Goal: Task Accomplishment & Management: Use online tool/utility

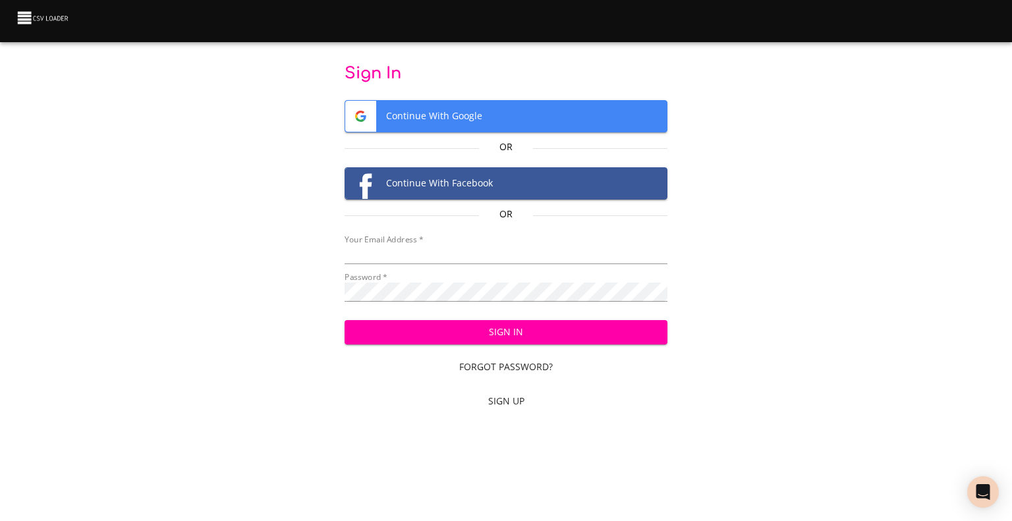
type input "cclaggett@k12.com"
click at [488, 334] on span "Sign In" at bounding box center [506, 332] width 302 height 16
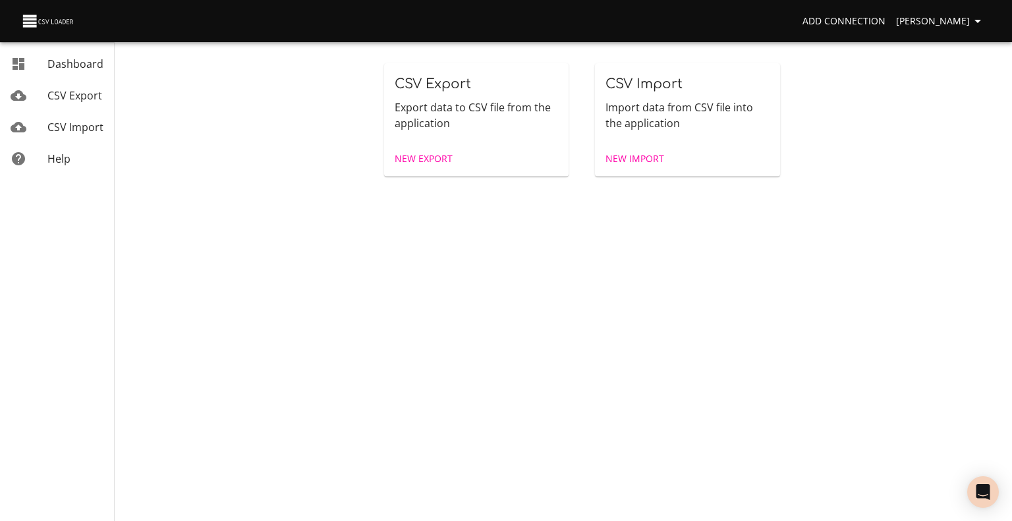
click at [635, 163] on span "New Import" at bounding box center [635, 159] width 59 height 16
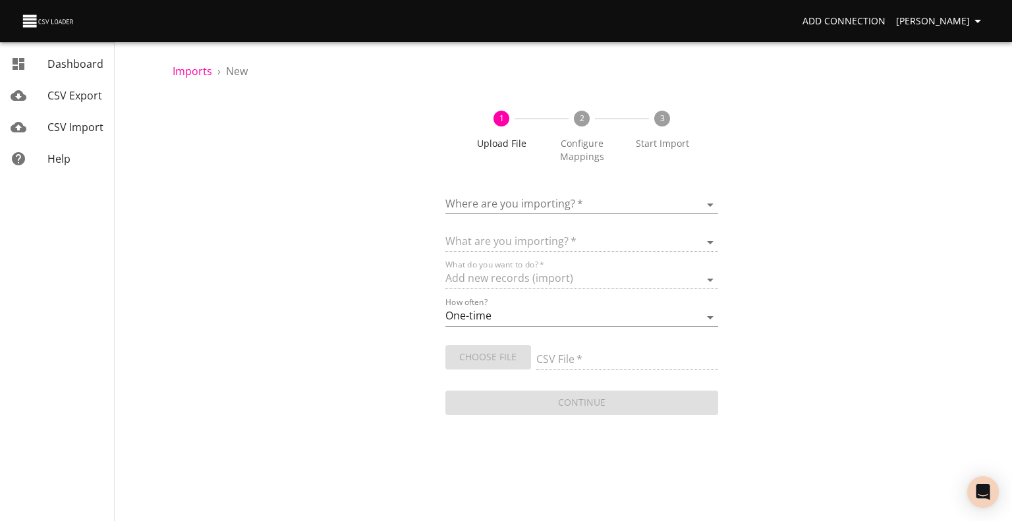
click at [496, 200] on body "Add Connection [PERSON_NAME] Dashboard CSV Export CSV Import Help Imports › New…" at bounding box center [506, 260] width 1012 height 521
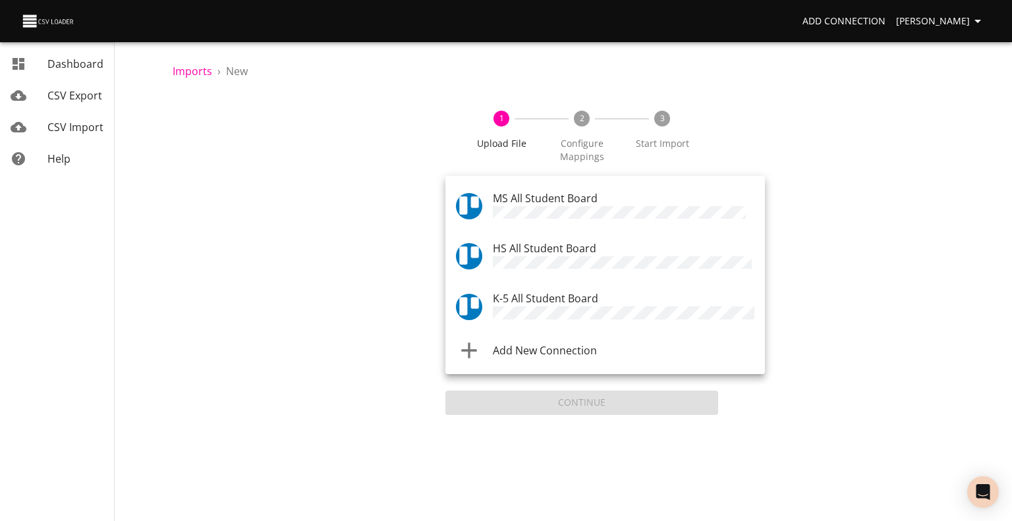
click at [501, 291] on span "K-5 All Student Board" at bounding box center [545, 298] width 105 height 14
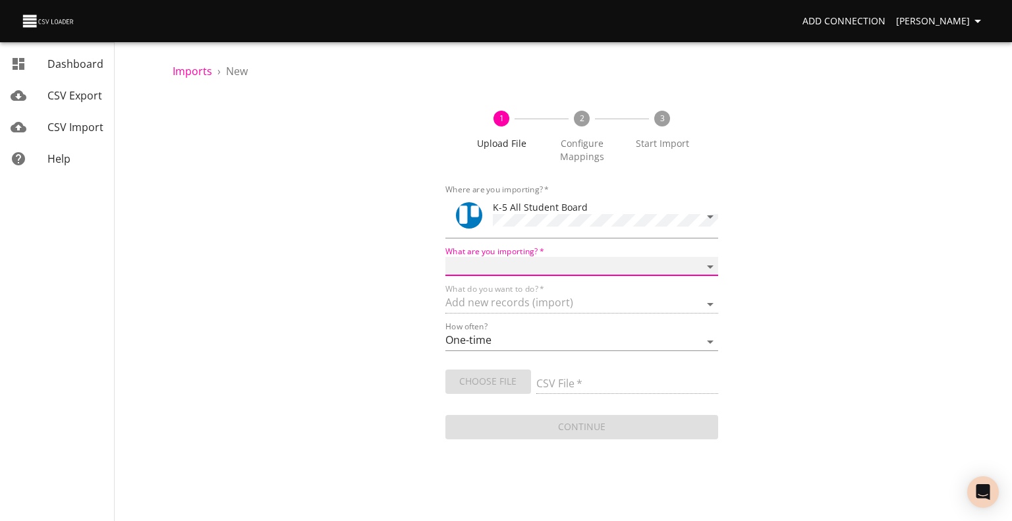
click at [503, 263] on select "Boards Cards Checkitems Checklists" at bounding box center [582, 266] width 273 height 19
select select "cards"
click at [446, 257] on select "Boards Cards Checkitems Checklists" at bounding box center [582, 266] width 273 height 19
click at [494, 374] on span "Choose File" at bounding box center [488, 382] width 65 height 16
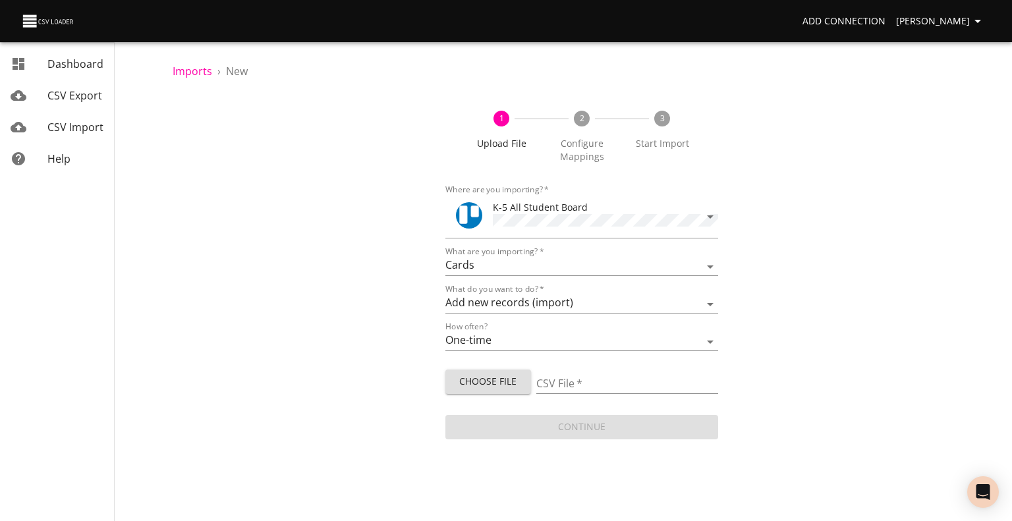
type input "ES 09032025.csv"
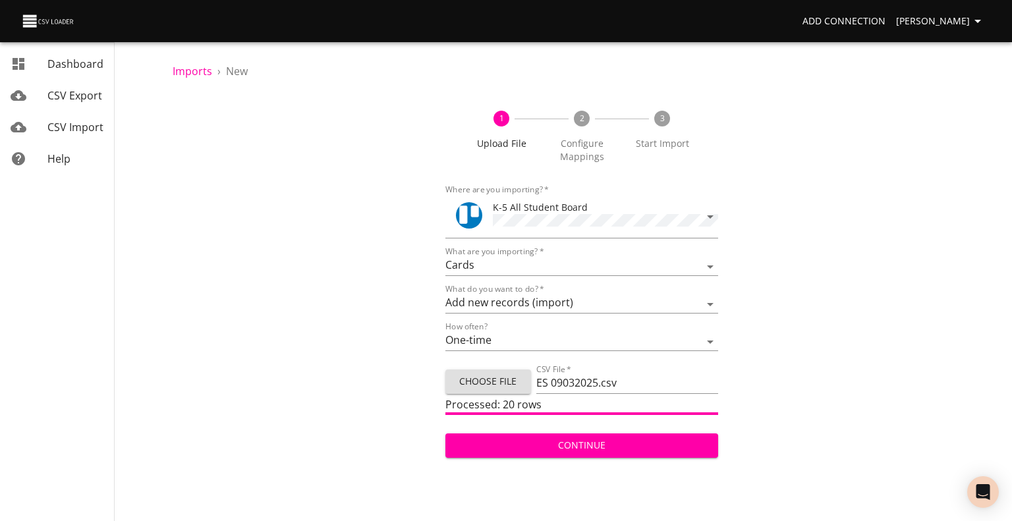
click at [540, 449] on span "Continue" at bounding box center [582, 446] width 252 height 16
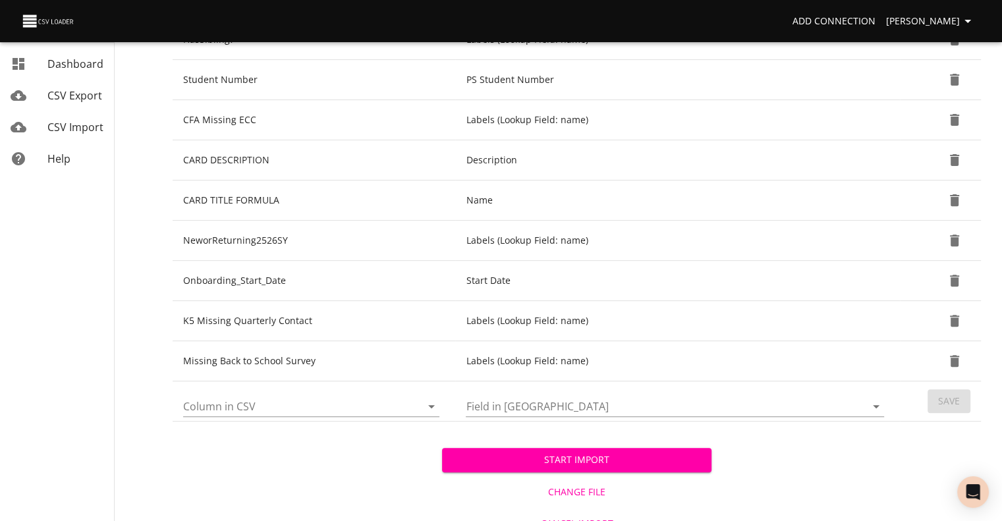
scroll to position [424, 0]
click at [430, 407] on icon "Open" at bounding box center [432, 406] width 16 height 16
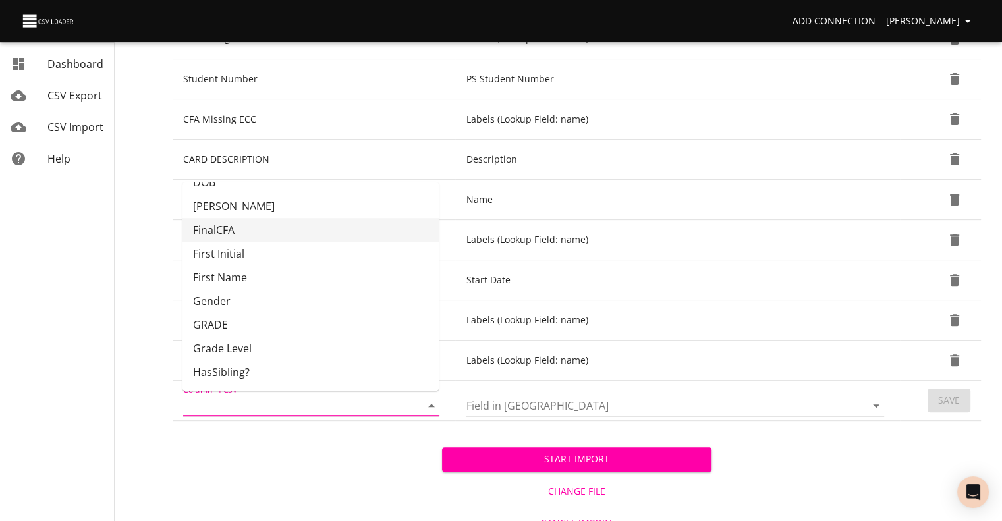
scroll to position [87, 0]
click at [351, 326] on li "GRADE" at bounding box center [311, 326] width 256 height 24
type input "GRADE"
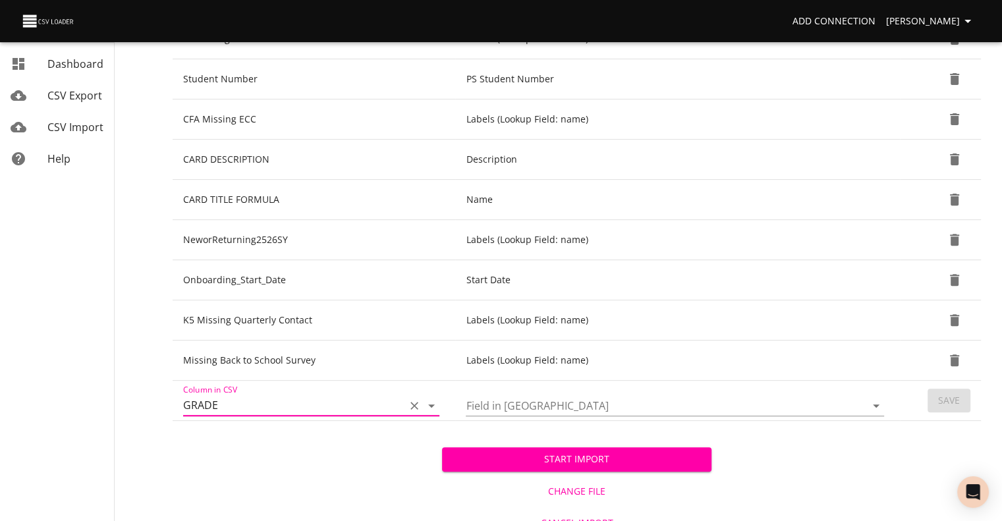
click at [691, 409] on input "Field in [GEOGRAPHIC_DATA]" at bounding box center [655, 405] width 378 height 20
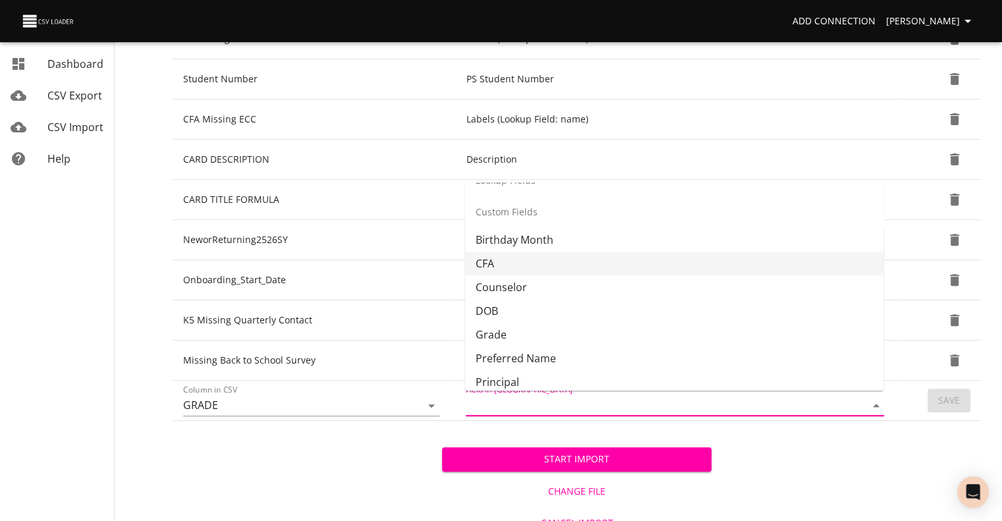
scroll to position [294, 0]
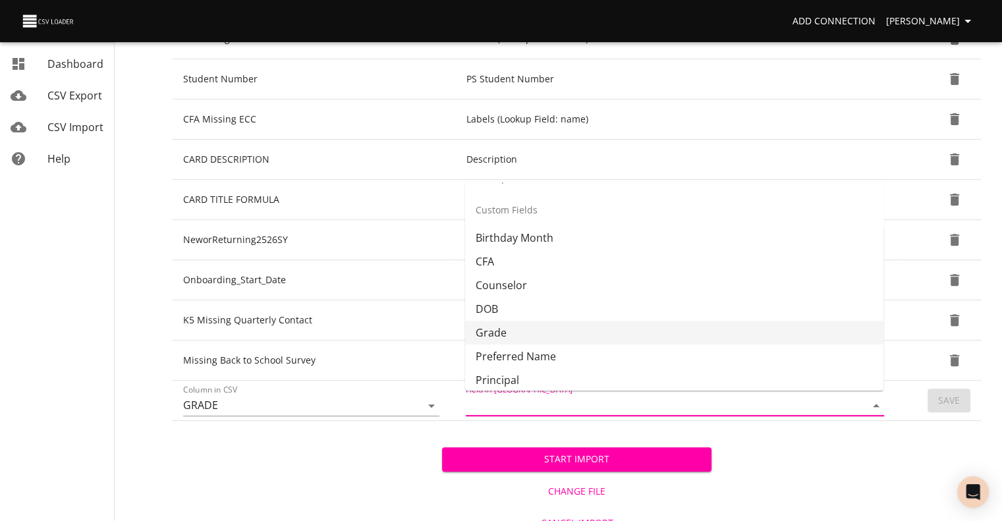
click at [655, 328] on li "Grade" at bounding box center [674, 333] width 418 height 24
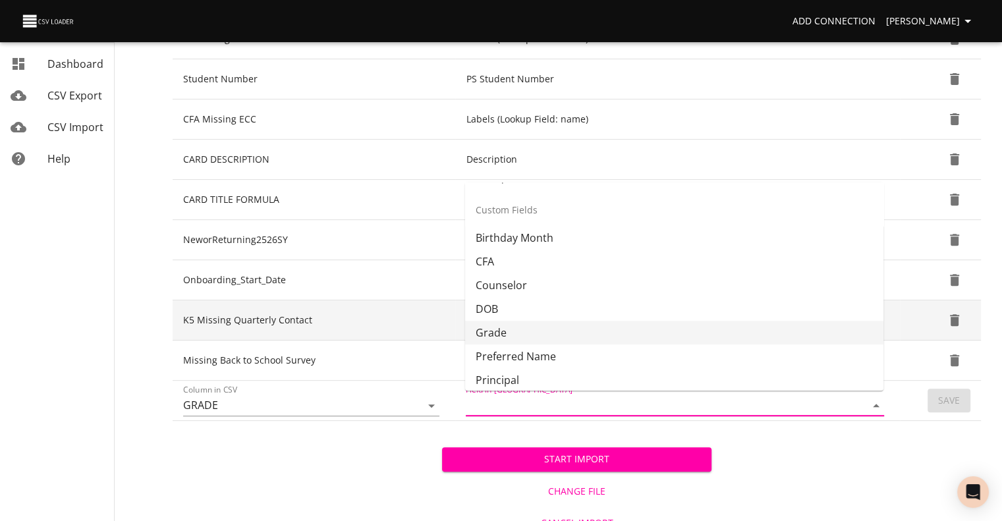
type input "Grade"
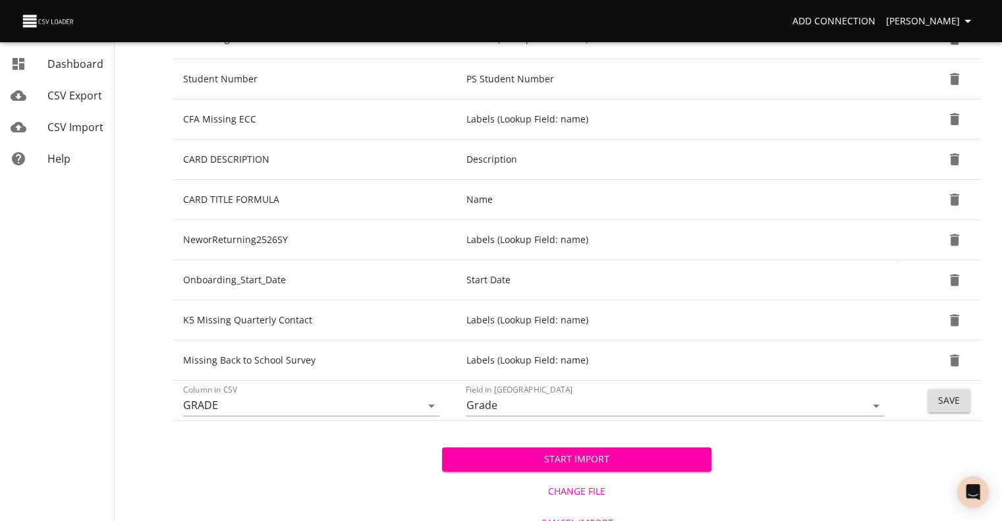
click at [962, 400] on button "Save" at bounding box center [949, 401] width 43 height 24
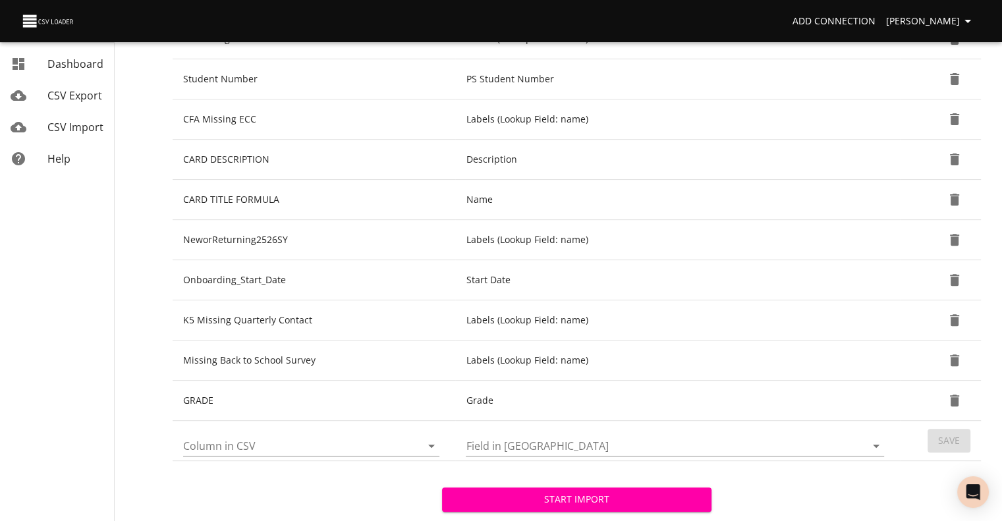
click at [664, 495] on span "Start Import" at bounding box center [577, 500] width 248 height 16
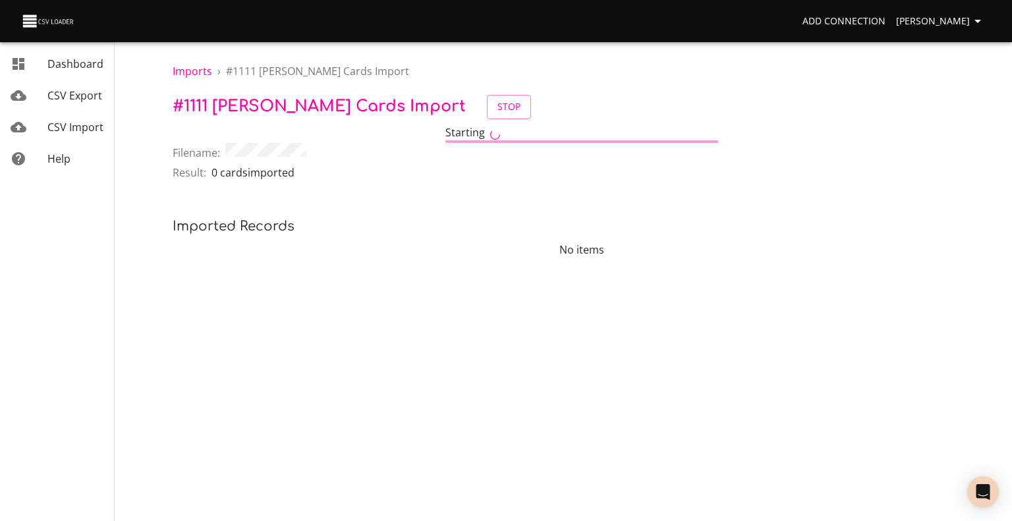
click at [74, 128] on span "CSV Import" at bounding box center [75, 127] width 56 height 14
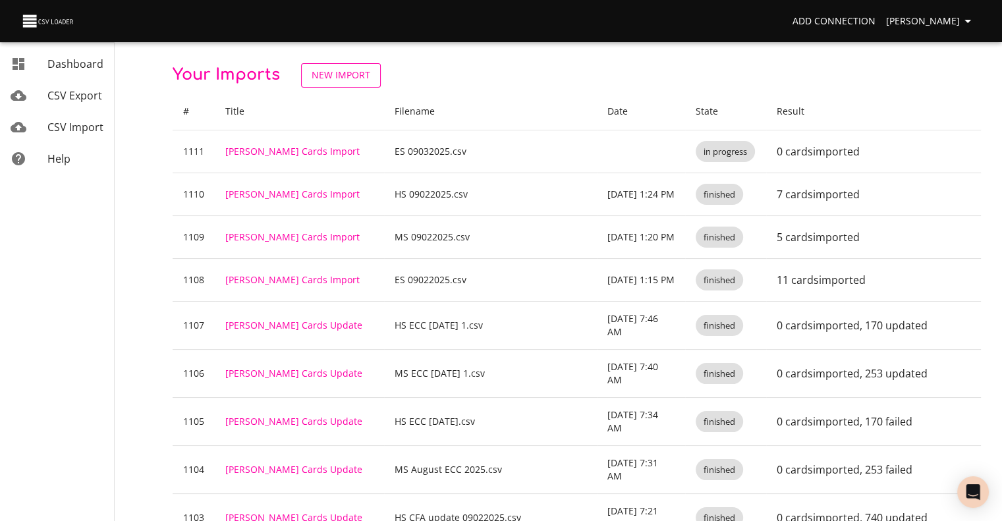
click at [322, 76] on span "New Import" at bounding box center [341, 75] width 59 height 16
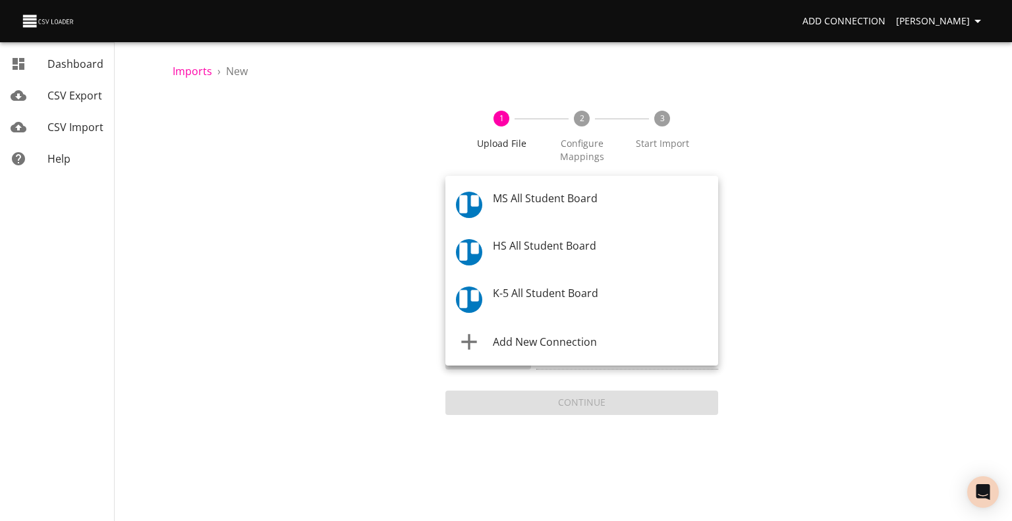
click at [487, 197] on body "Add Connection [PERSON_NAME] Dashboard CSV Export CSV Import Help Imports › New…" at bounding box center [506, 260] width 1012 height 521
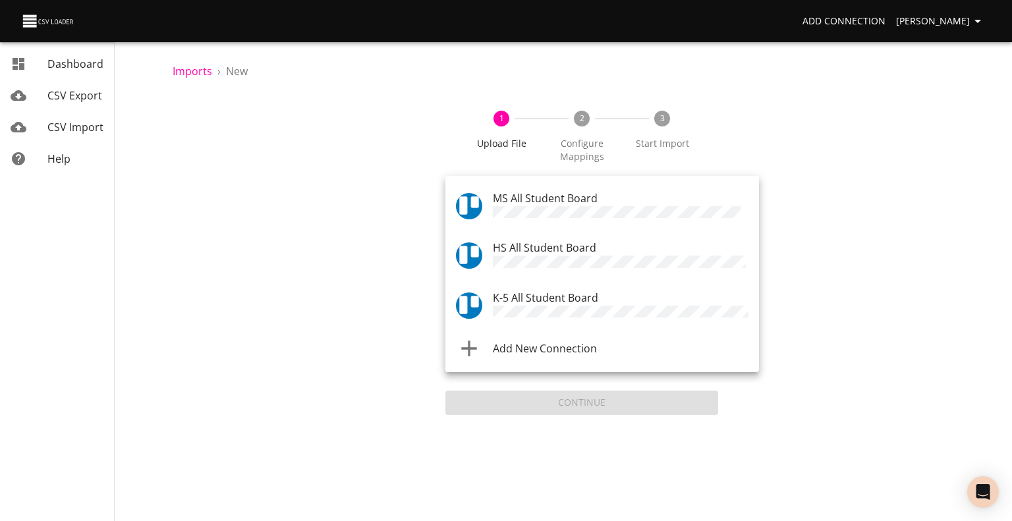
click at [528, 193] on span "MS All Student Board" at bounding box center [545, 198] width 105 height 14
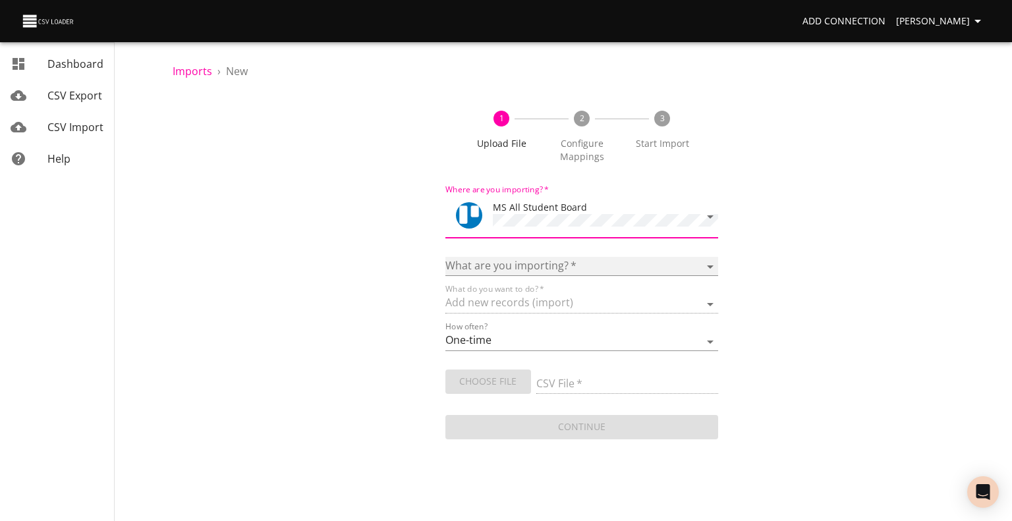
click at [513, 268] on select "Boards Cards Checkitems Checklists" at bounding box center [582, 266] width 273 height 19
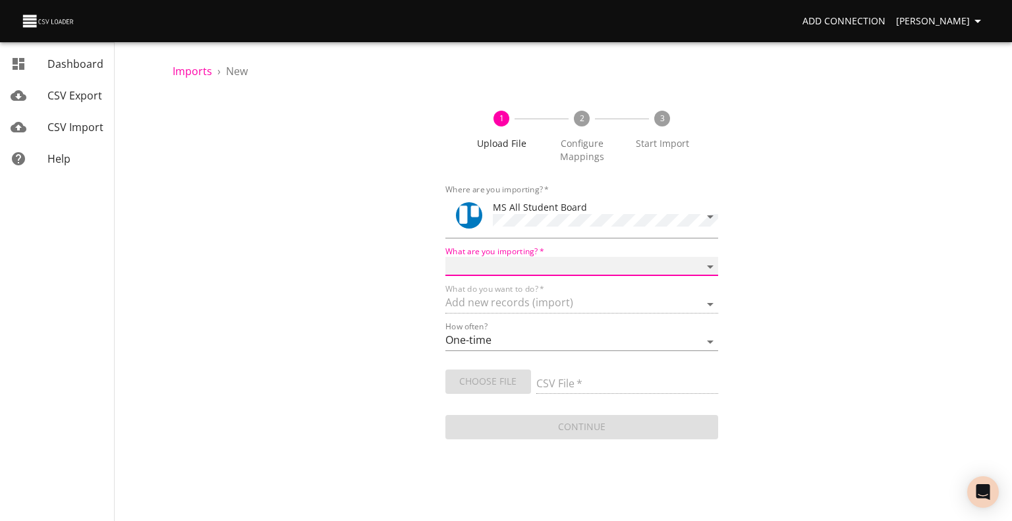
select select "cards"
click at [446, 257] on select "Boards Cards Checkitems Checklists" at bounding box center [582, 266] width 273 height 19
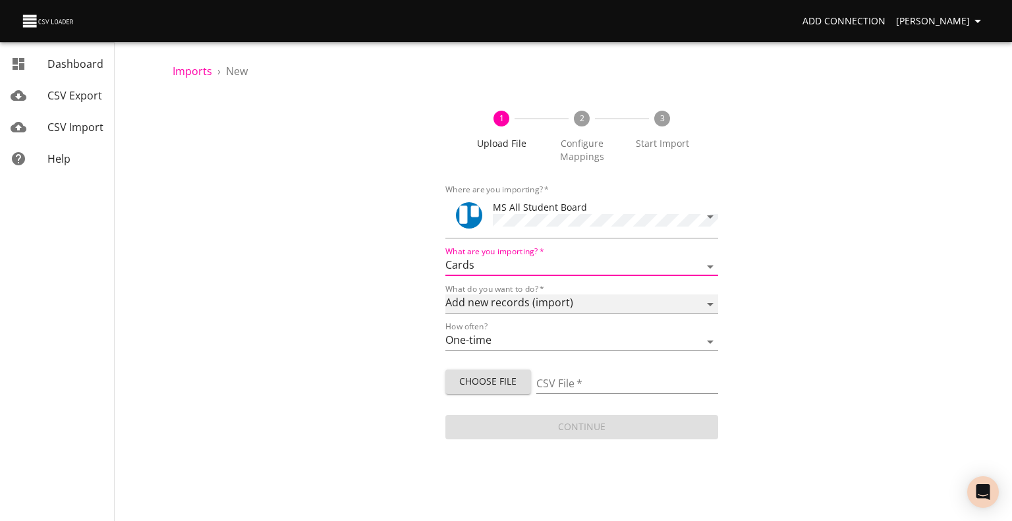
click at [496, 305] on select "Add new records (import) Update existing records (update) Add new and update ex…" at bounding box center [582, 304] width 273 height 19
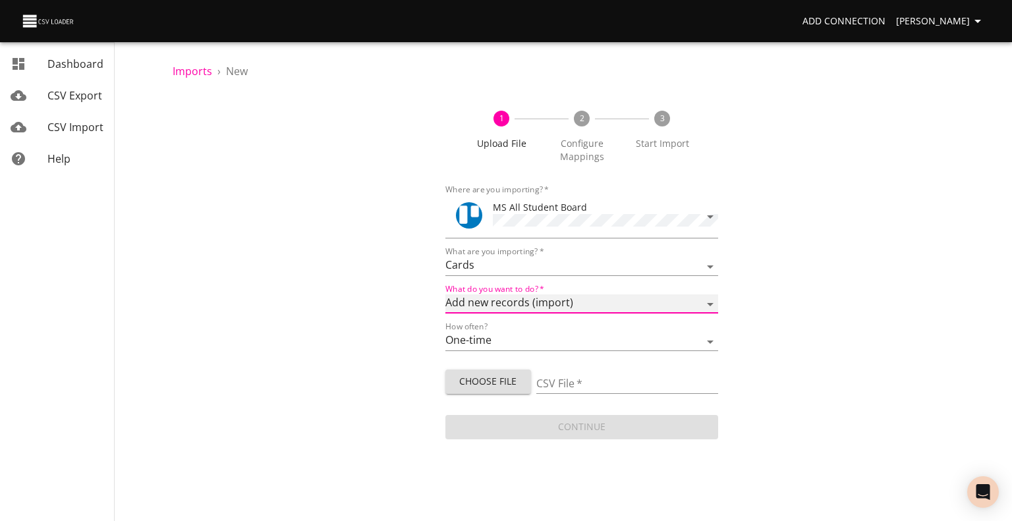
click at [446, 295] on select "Add new records (import) Update existing records (update) Add new and update ex…" at bounding box center [582, 304] width 273 height 19
click at [496, 378] on span "Choose File" at bounding box center [488, 382] width 65 height 16
type input "MS 09032025.csv"
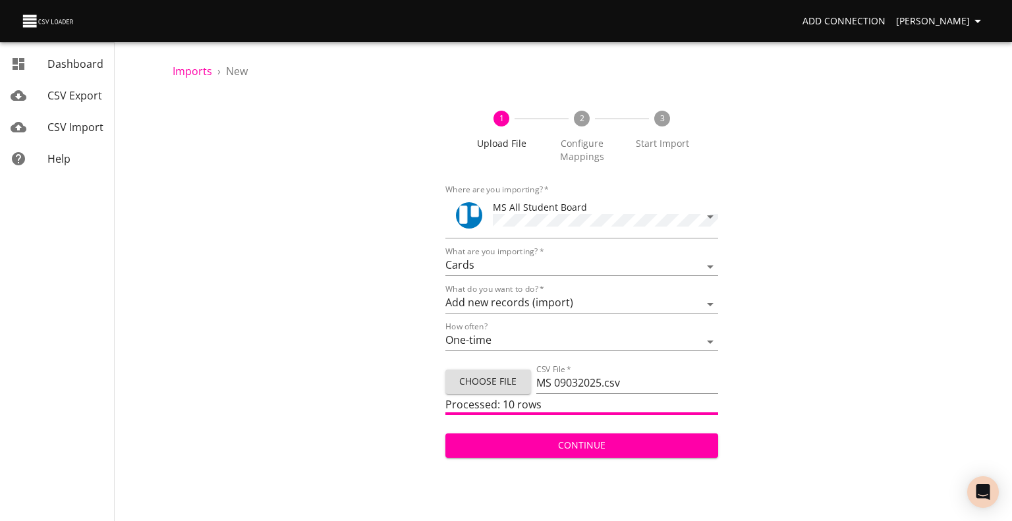
click at [546, 447] on span "Continue" at bounding box center [582, 446] width 252 height 16
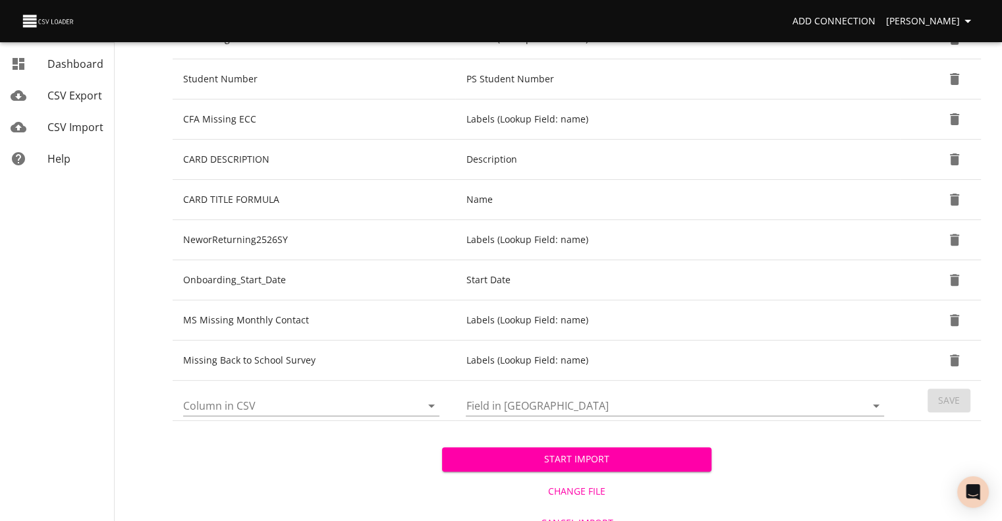
scroll to position [438, 0]
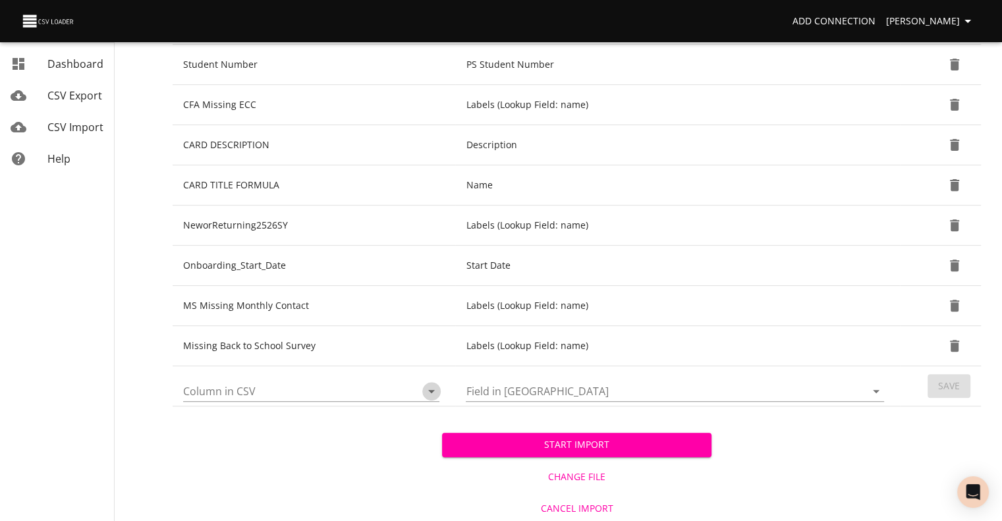
click at [432, 385] on icon "Open" at bounding box center [432, 392] width 16 height 16
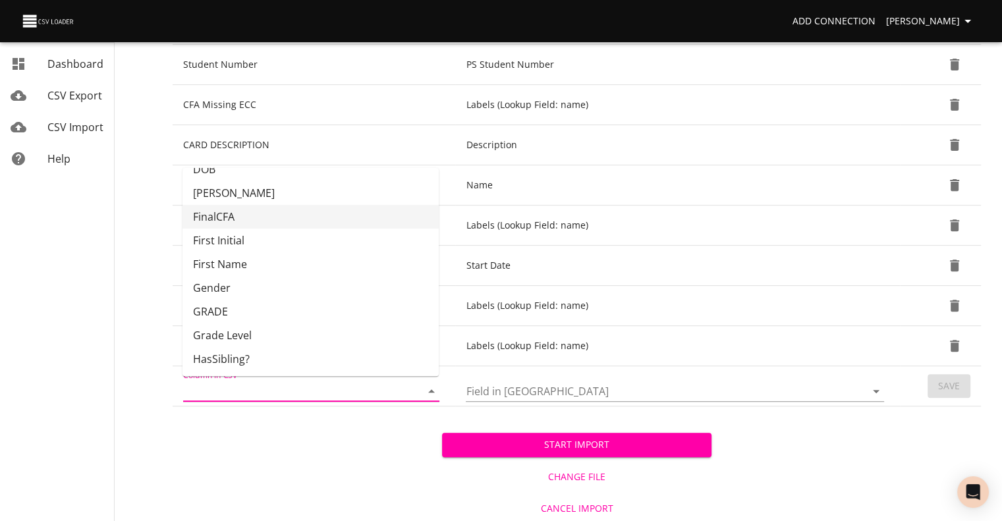
scroll to position [90, 0]
click at [364, 300] on li "GRADE" at bounding box center [311, 309] width 256 height 24
type input "GRADE"
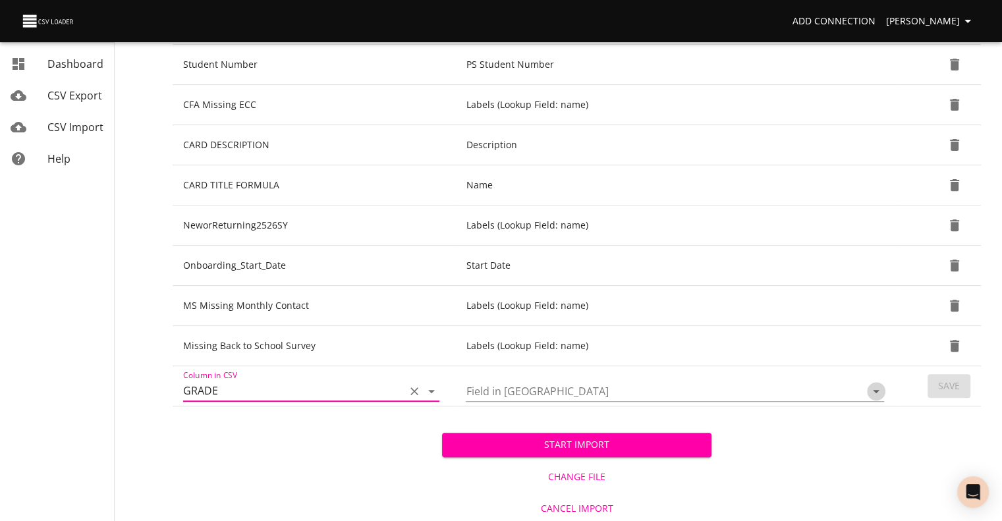
click at [875, 390] on icon "Open" at bounding box center [876, 391] width 7 height 3
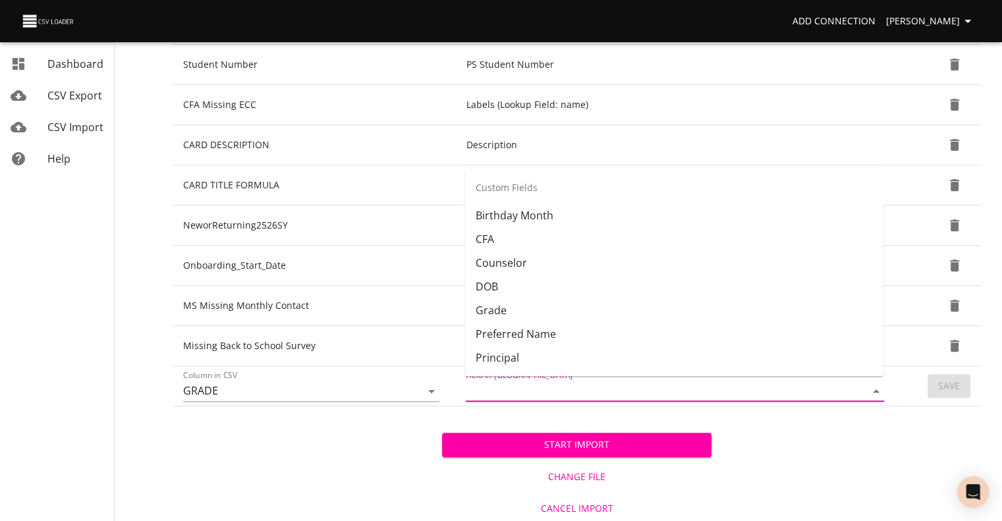
scroll to position [302, 0]
click at [788, 305] on li "Grade" at bounding box center [674, 310] width 418 height 24
type input "Grade"
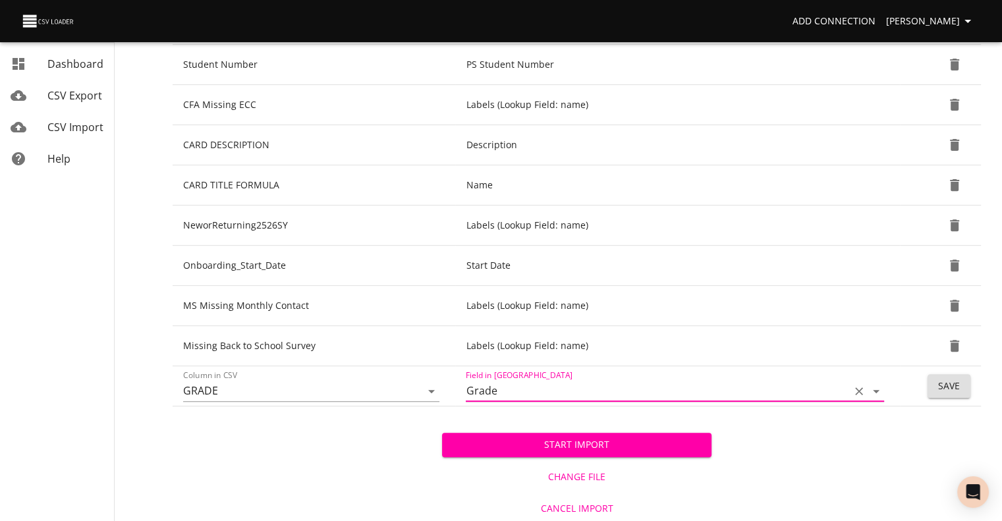
click at [948, 386] on span "Save" at bounding box center [949, 386] width 22 height 16
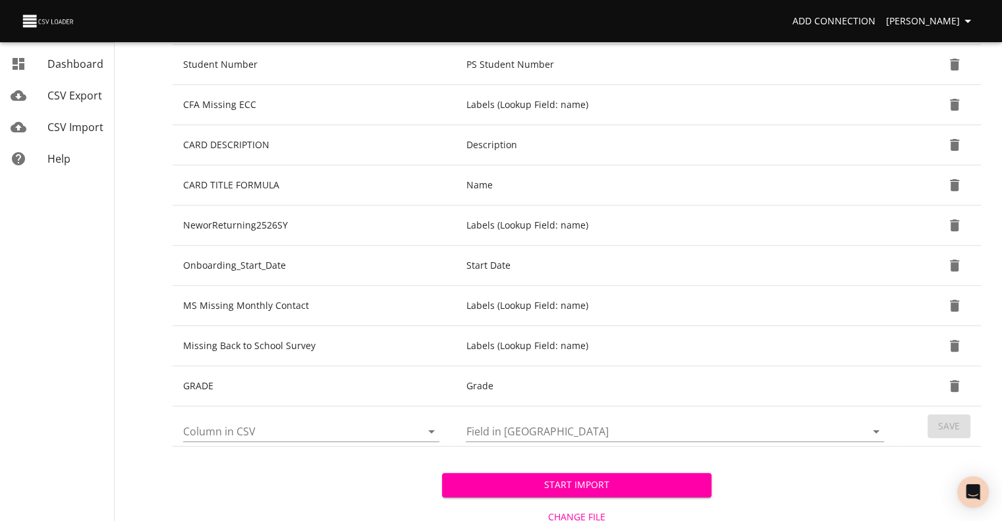
click at [619, 484] on span "Start Import" at bounding box center [577, 485] width 248 height 16
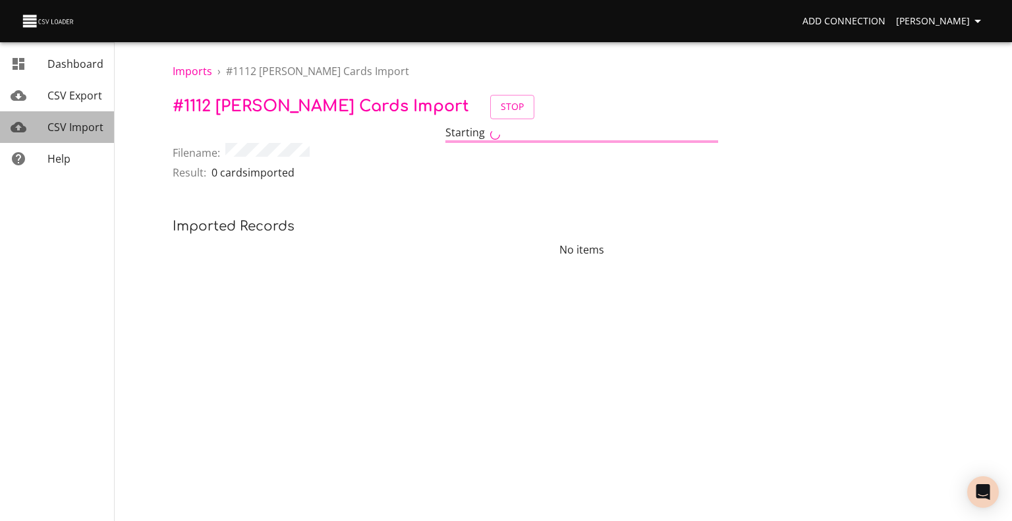
click at [89, 123] on span "CSV Import" at bounding box center [75, 127] width 56 height 14
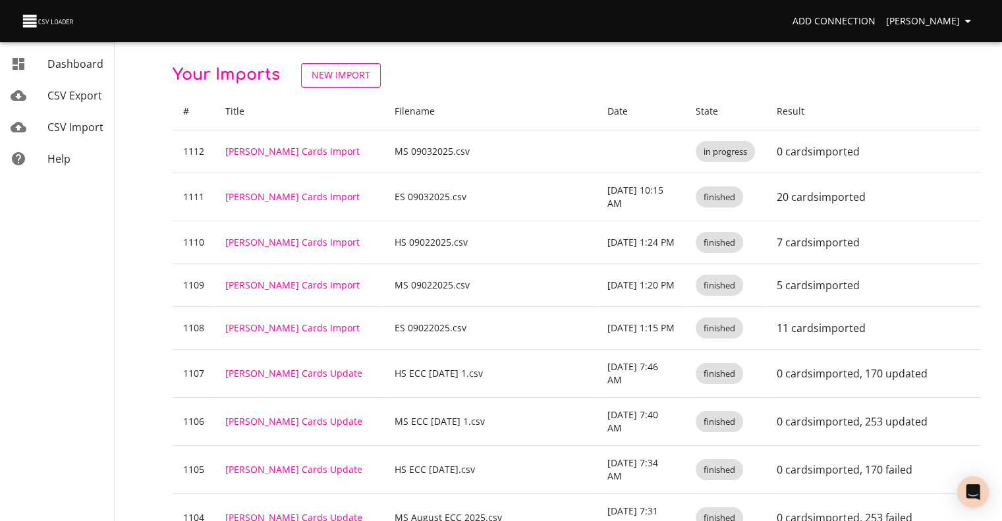
click at [343, 71] on span "New Import" at bounding box center [341, 75] width 59 height 16
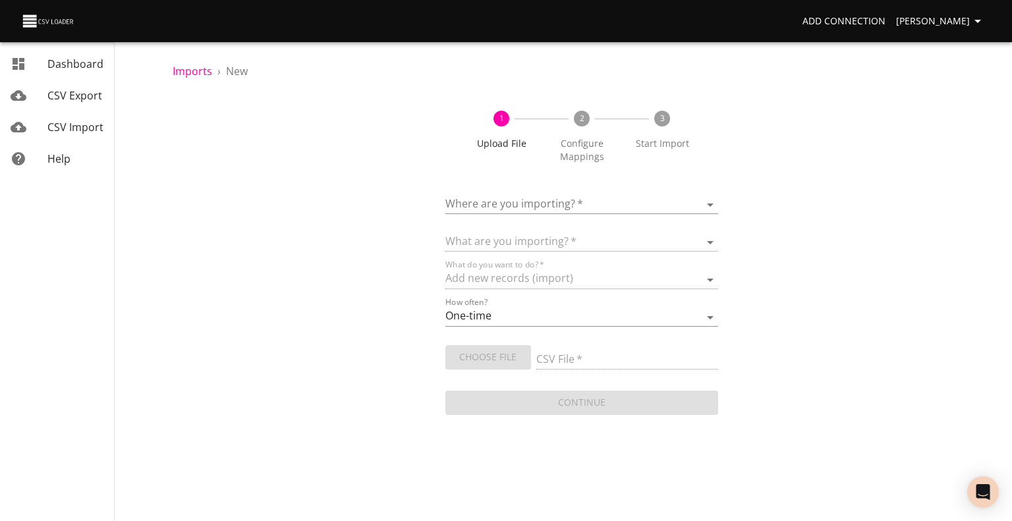
click at [502, 194] on body "Add Connection [PERSON_NAME] Dashboard CSV Export CSV Import Help Imports › New…" at bounding box center [506, 260] width 1012 height 521
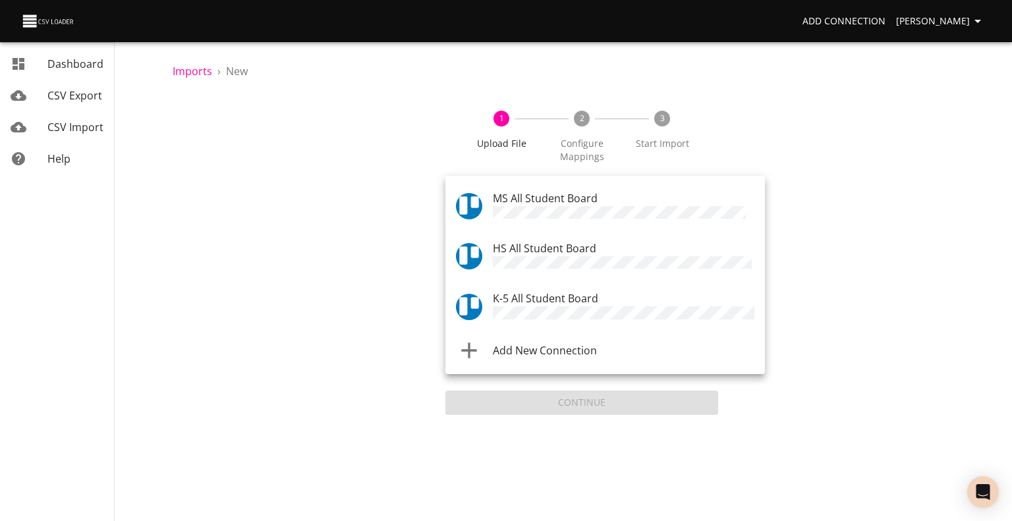
click at [542, 242] on span "HS All Student Board" at bounding box center [544, 248] width 103 height 14
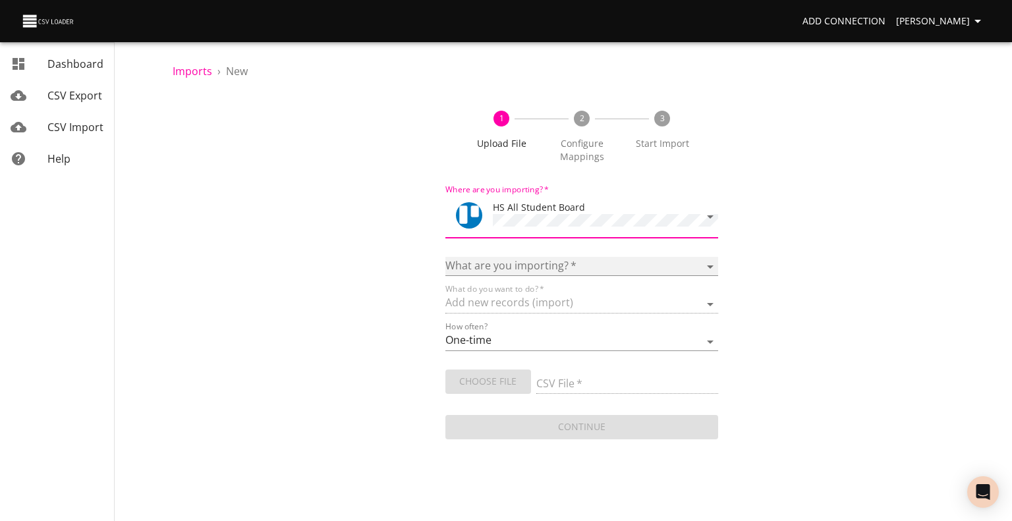
click at [536, 262] on select "Boards Cards Checkitems Checklists" at bounding box center [582, 266] width 273 height 19
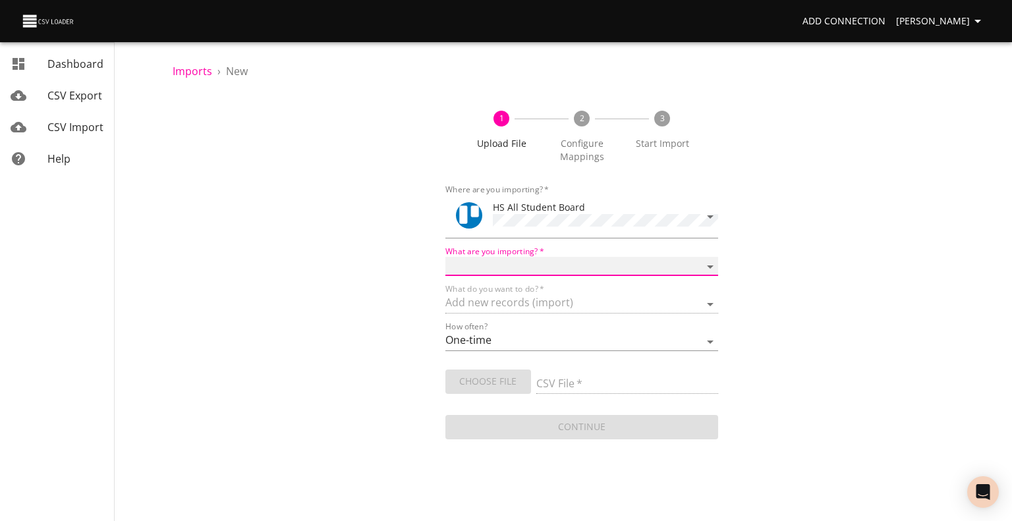
select select "cards"
click at [446, 257] on select "Boards Cards Checkitems Checklists" at bounding box center [582, 266] width 273 height 19
click at [487, 381] on span "Choose File" at bounding box center [488, 382] width 65 height 16
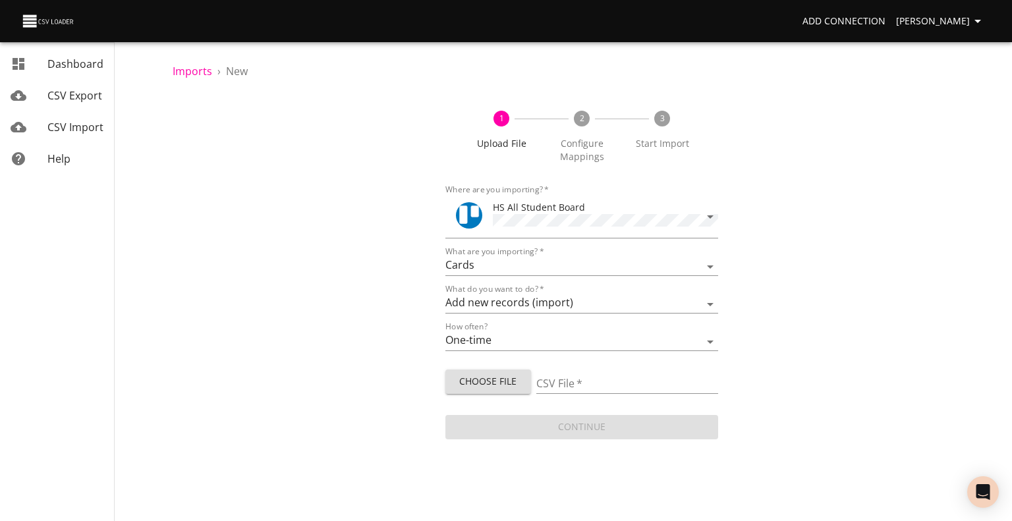
type input "HS 09032025.csv"
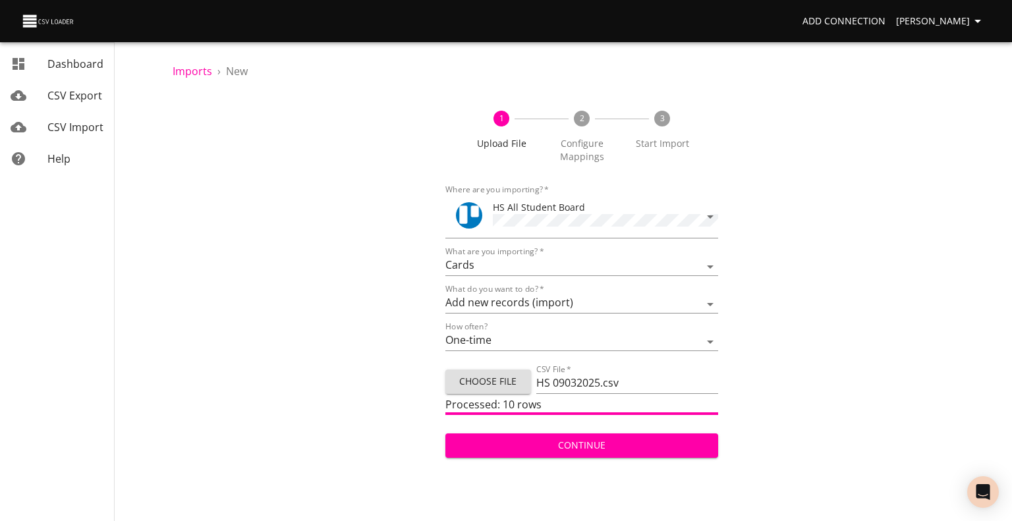
click at [581, 454] on button "Continue" at bounding box center [582, 446] width 273 height 24
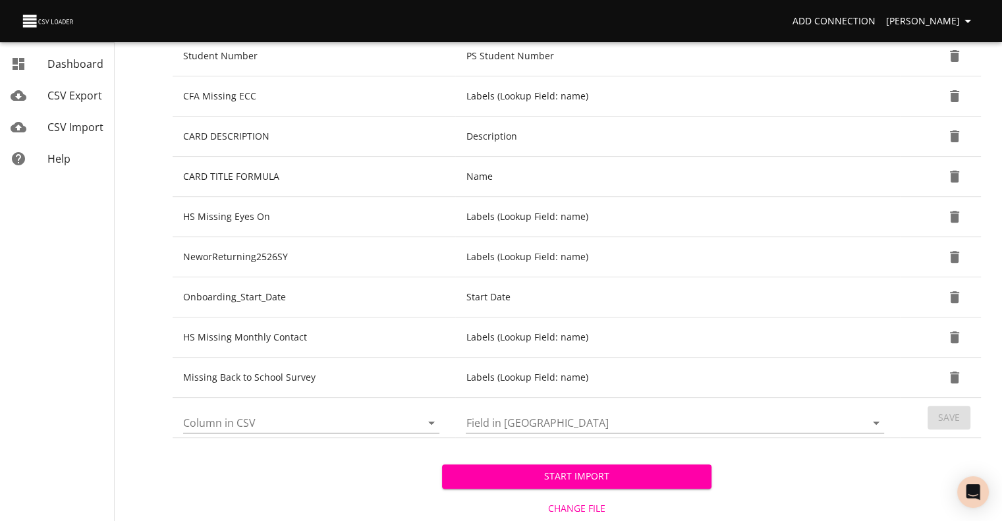
scroll to position [463, 0]
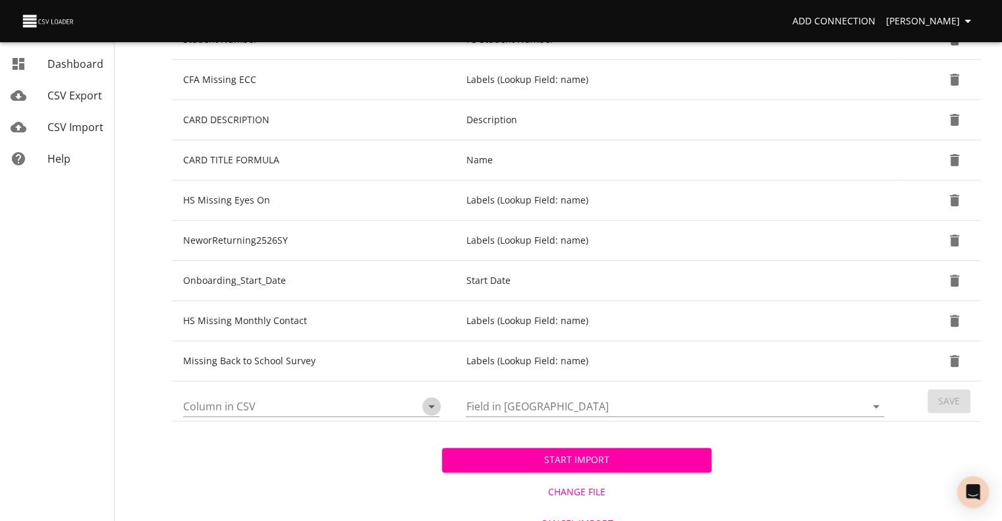
click at [434, 409] on icon "Open" at bounding box center [432, 407] width 16 height 16
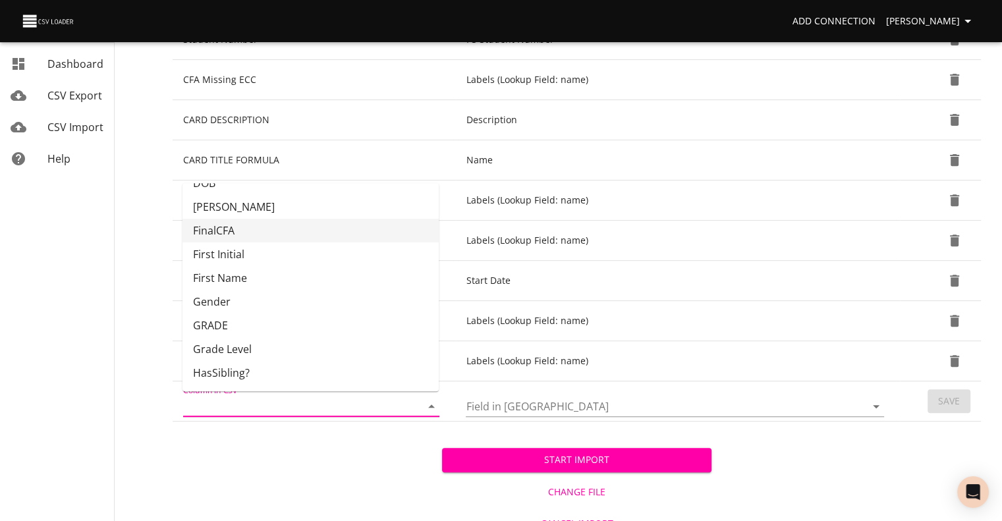
scroll to position [89, 0]
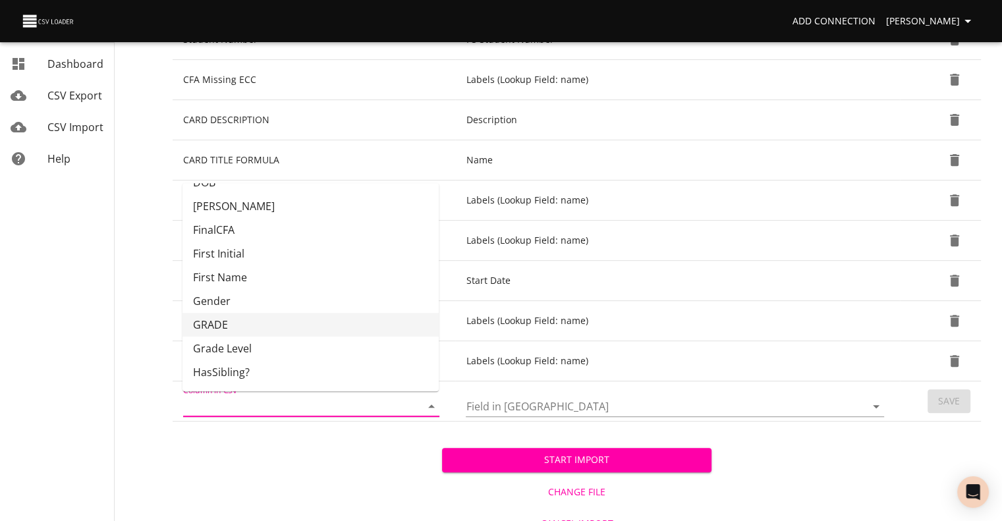
click at [358, 328] on li "GRADE" at bounding box center [311, 325] width 256 height 24
type input "GRADE"
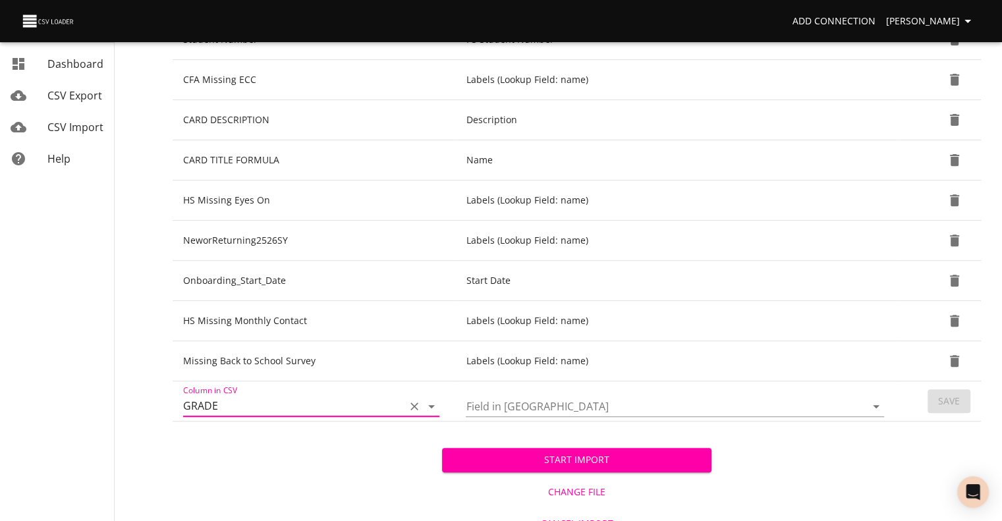
click at [511, 401] on input "Field in [GEOGRAPHIC_DATA]" at bounding box center [655, 406] width 378 height 20
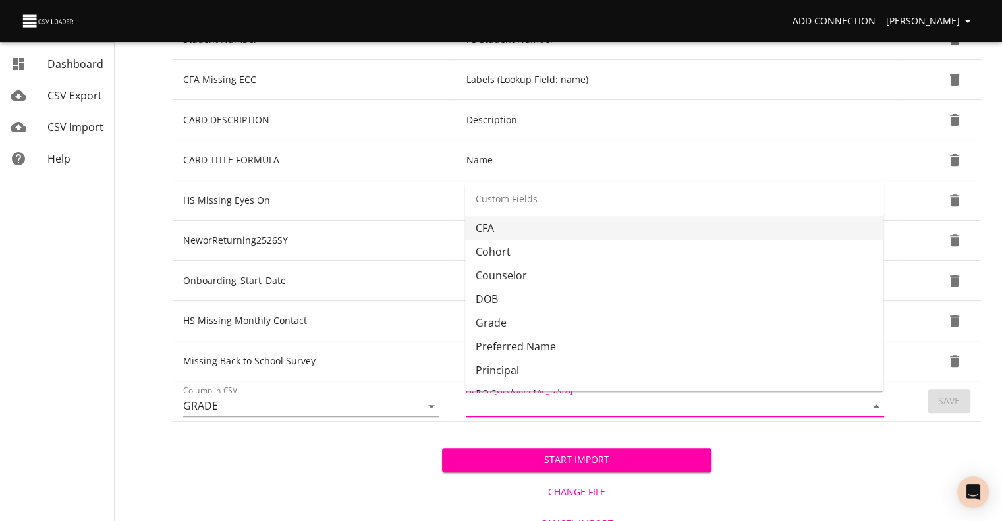
scroll to position [330, 0]
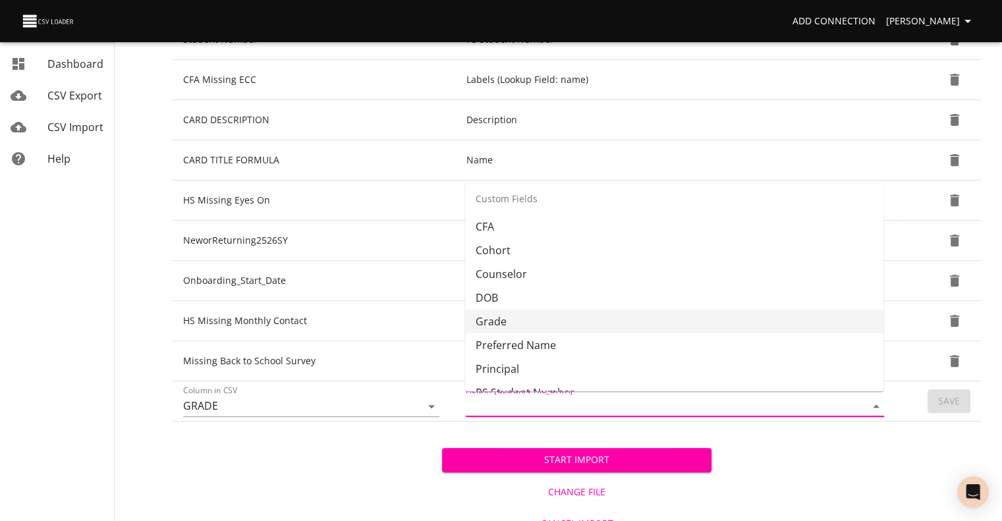
click at [580, 317] on li "Grade" at bounding box center [674, 322] width 418 height 24
type input "Grade"
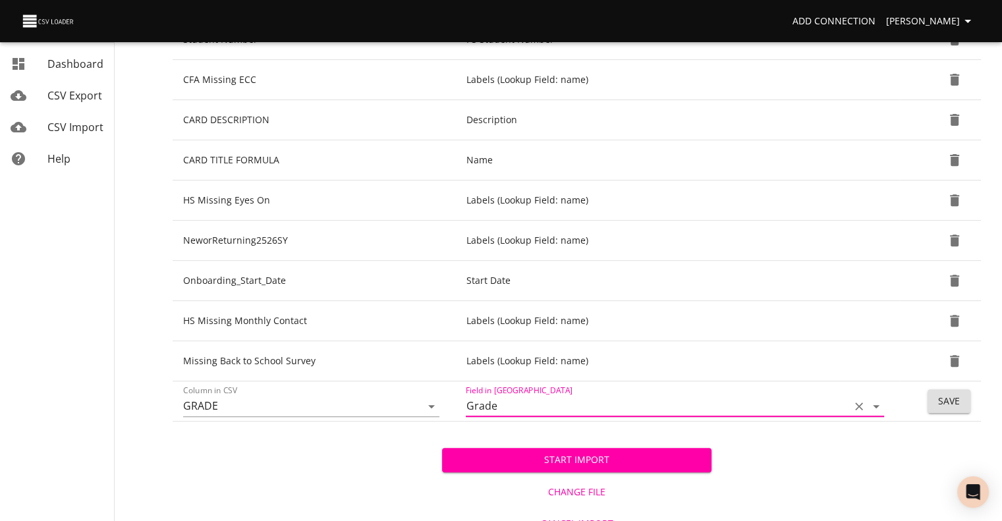
click at [938, 400] on span "Save" at bounding box center [949, 401] width 22 height 16
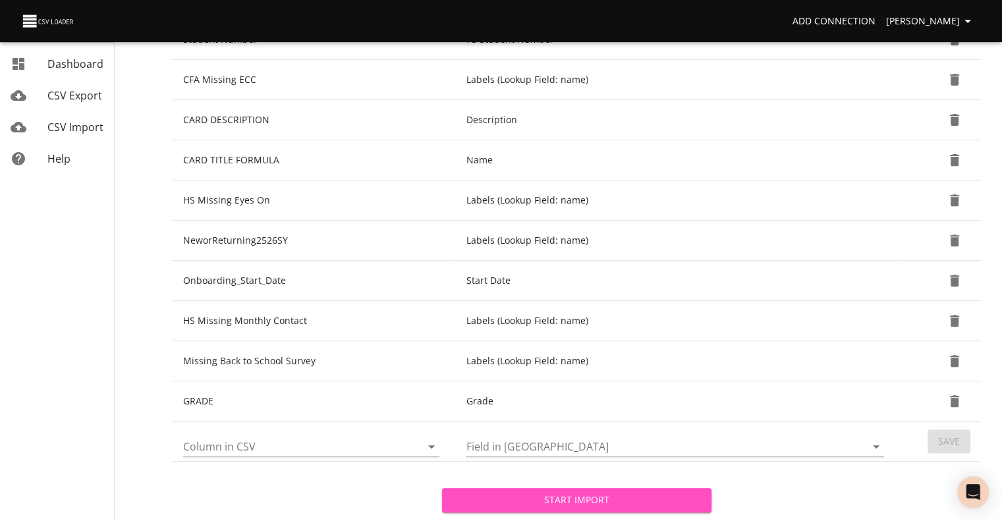
click at [587, 498] on span "Start Import" at bounding box center [577, 500] width 248 height 16
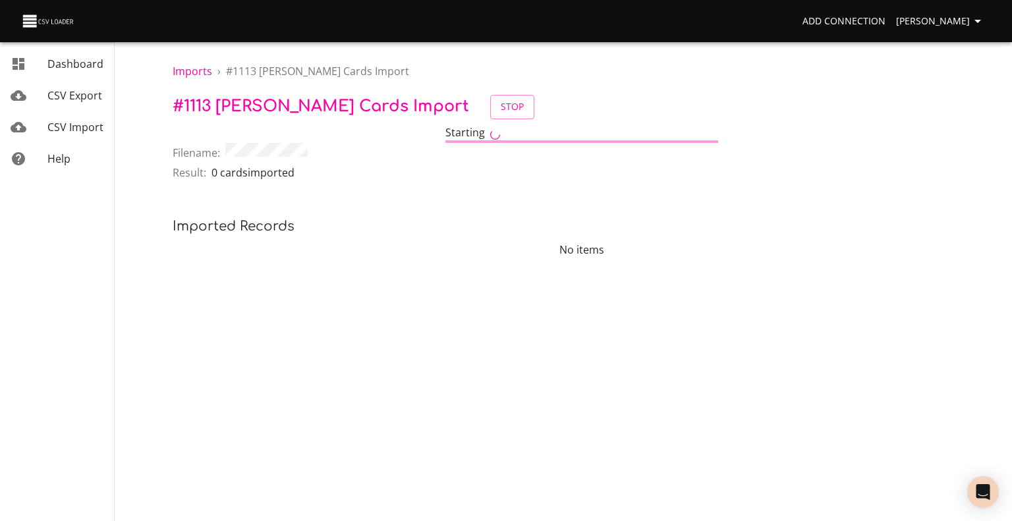
click at [61, 117] on link "CSV Import" at bounding box center [57, 127] width 114 height 32
